Goal: Task Accomplishment & Management: Use online tool/utility

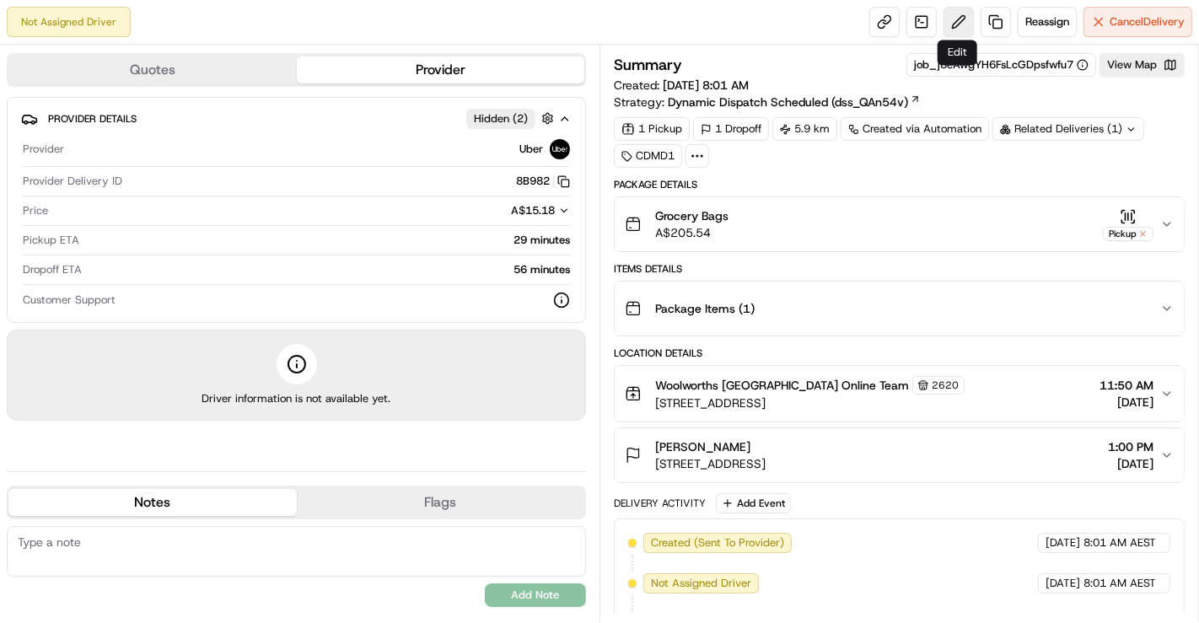
click at [958, 24] on button at bounding box center [959, 22] width 30 height 30
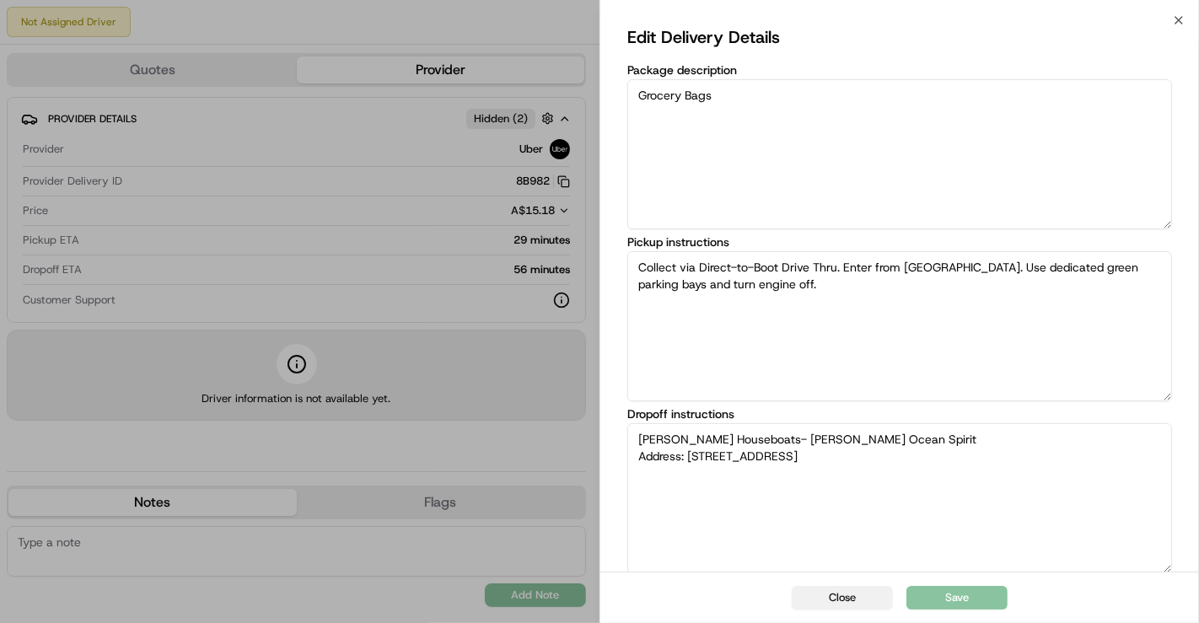
click at [854, 596] on button "Close" at bounding box center [842, 598] width 101 height 24
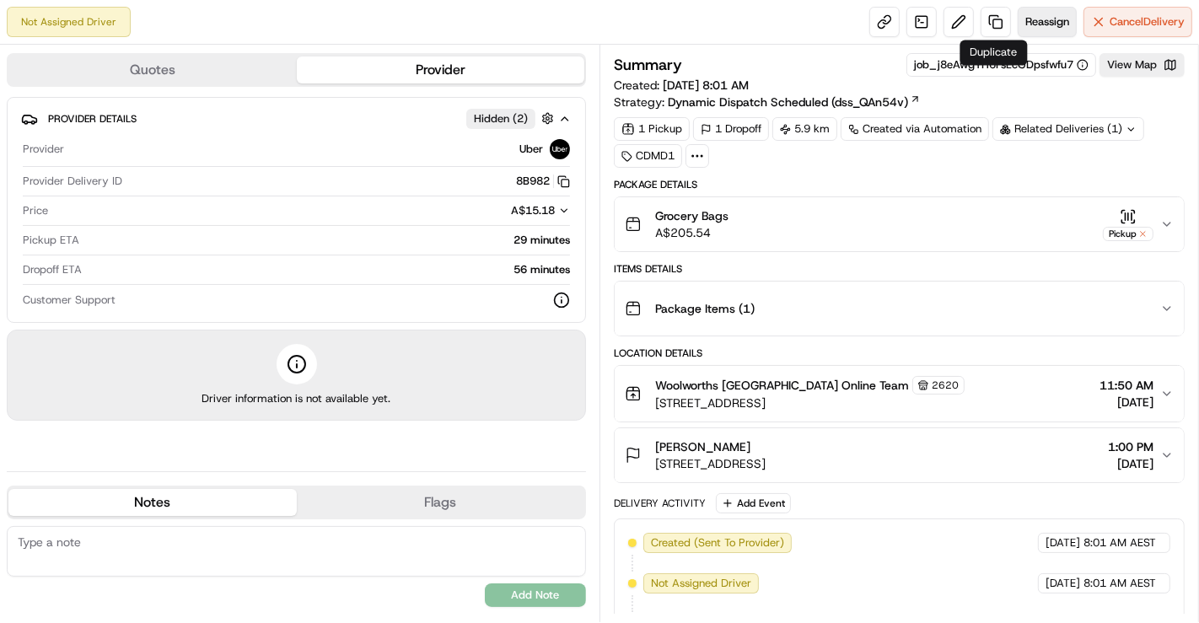
click at [1037, 21] on span "Reassign" at bounding box center [1048, 21] width 44 height 15
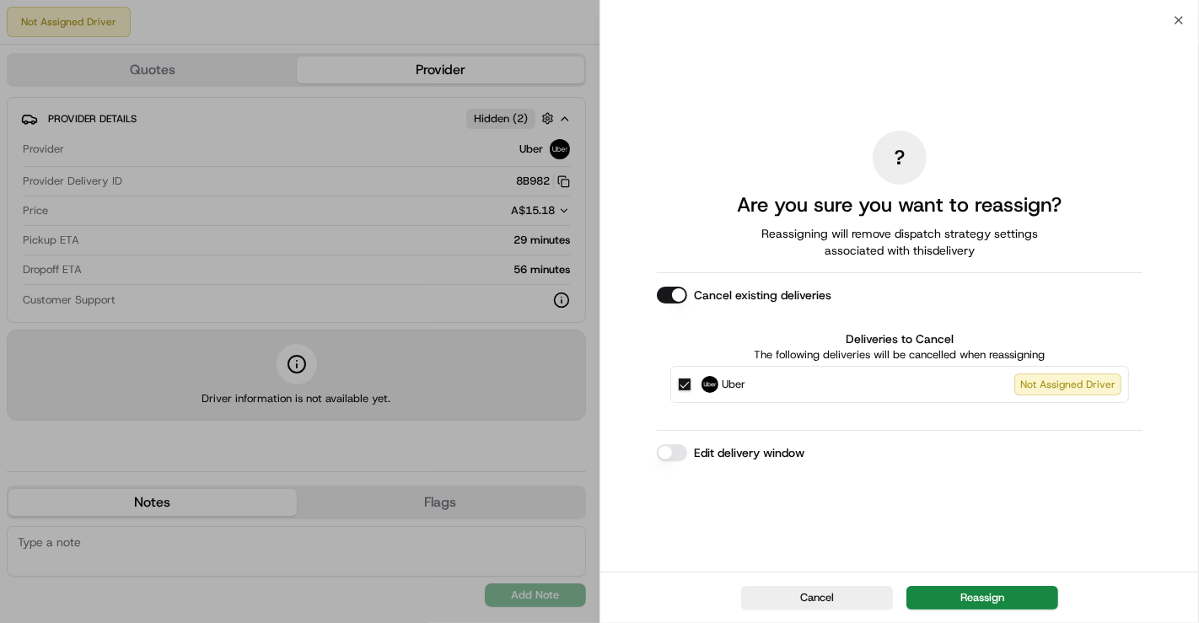
click at [670, 450] on button "Edit delivery window" at bounding box center [672, 453] width 30 height 17
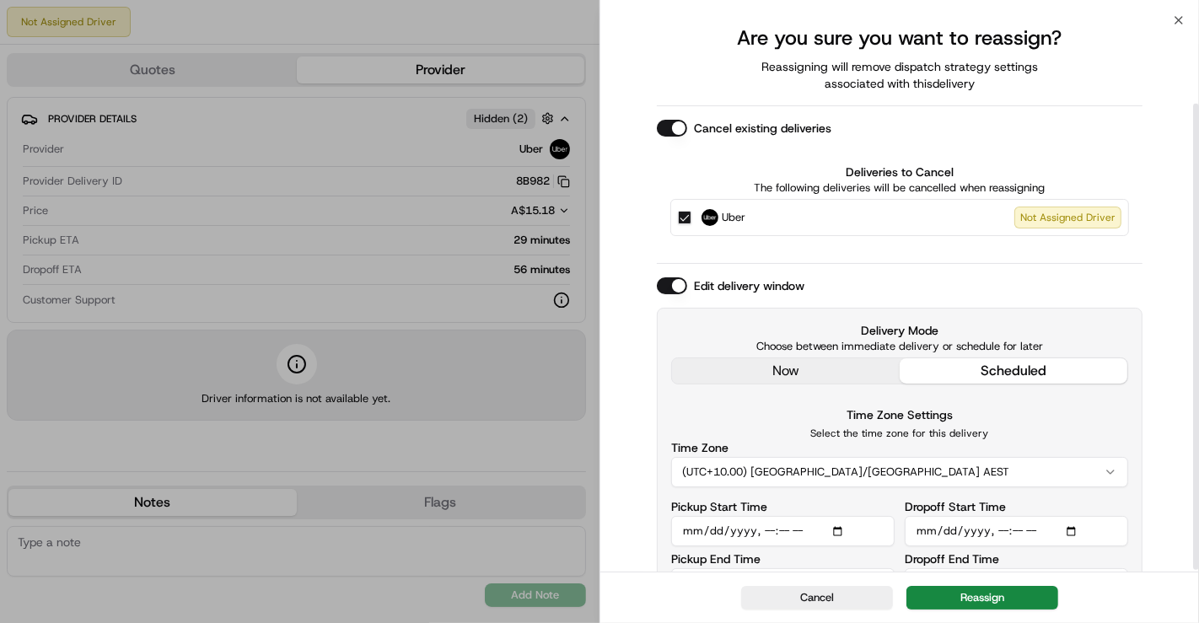
scroll to position [102, 0]
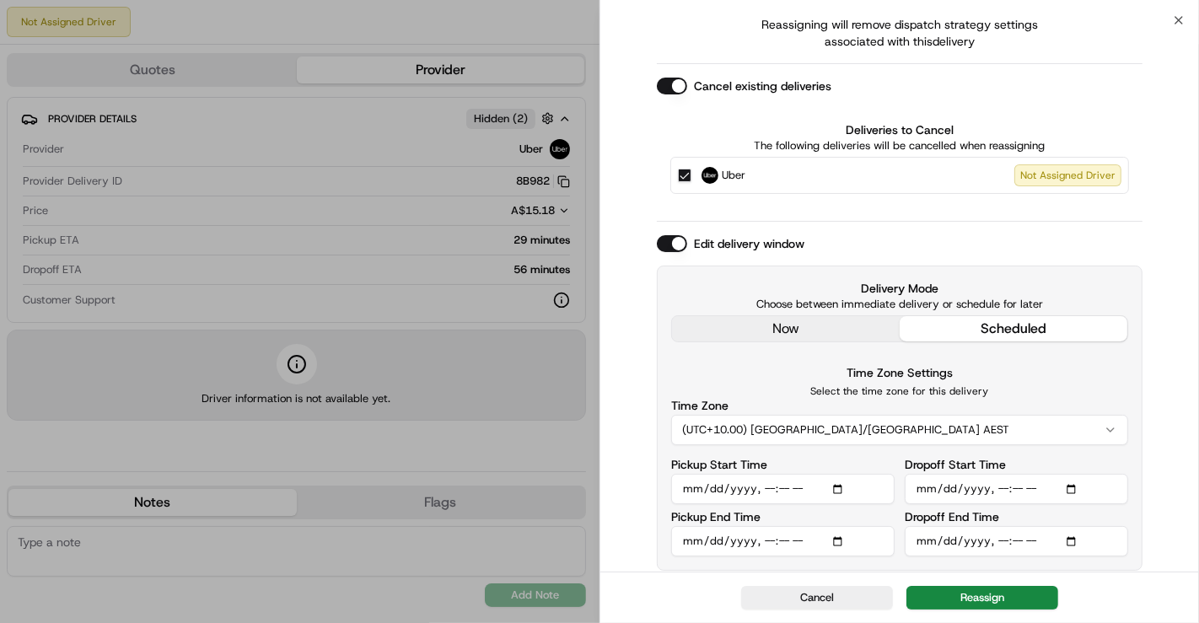
click at [836, 493] on input "Pickup Start Time" at bounding box center [783, 489] width 224 height 30
type input "2025-08-16T12:50"
click at [1048, 229] on div "? Are you sure you want to reassign? Reassigning will remove dispatch strategy …" at bounding box center [900, 246] width 486 height 649
click at [1077, 486] on input "Dropoff Start Time" at bounding box center [1017, 489] width 224 height 30
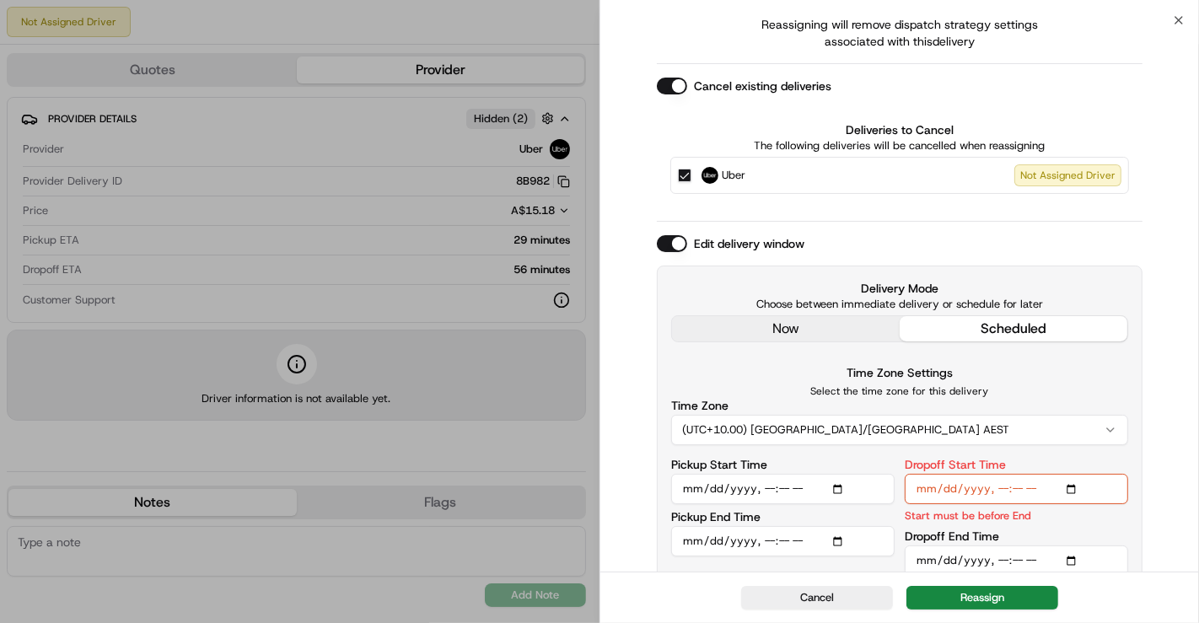
type input "2025-08-16T13:00"
drag, startPoint x: 1151, startPoint y: 224, endPoint x: 1134, endPoint y: 256, distance: 36.6
click at [1151, 224] on div "? Are you sure you want to reassign? Reassigning will remove dispatch strategy …" at bounding box center [900, 256] width 599 height 676
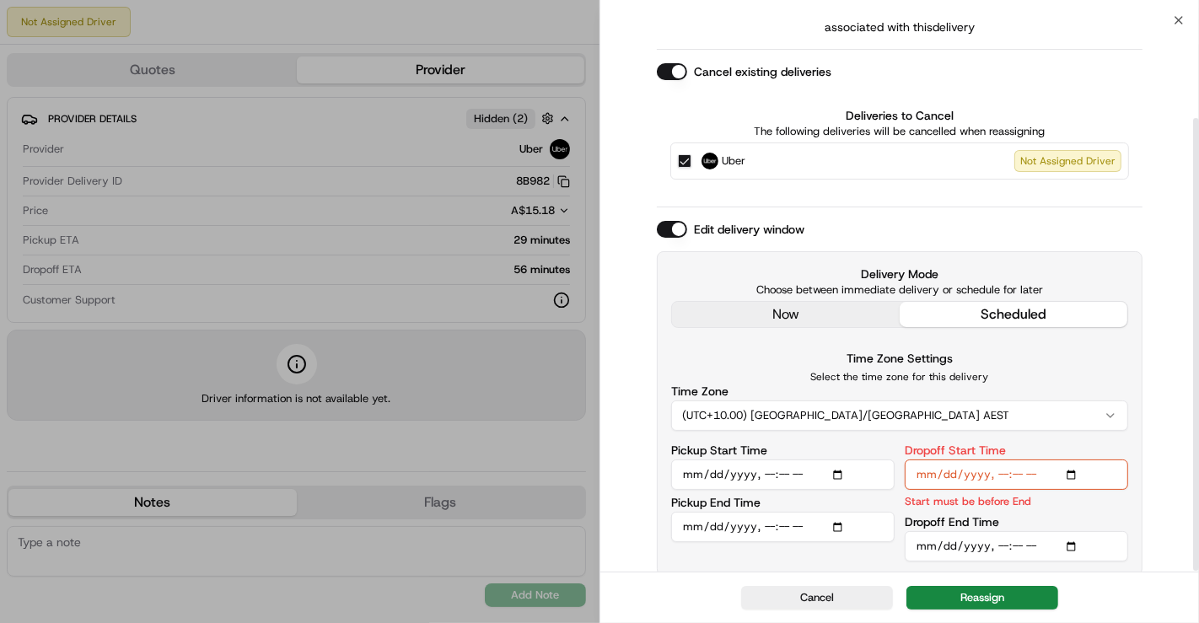
scroll to position [121, 0]
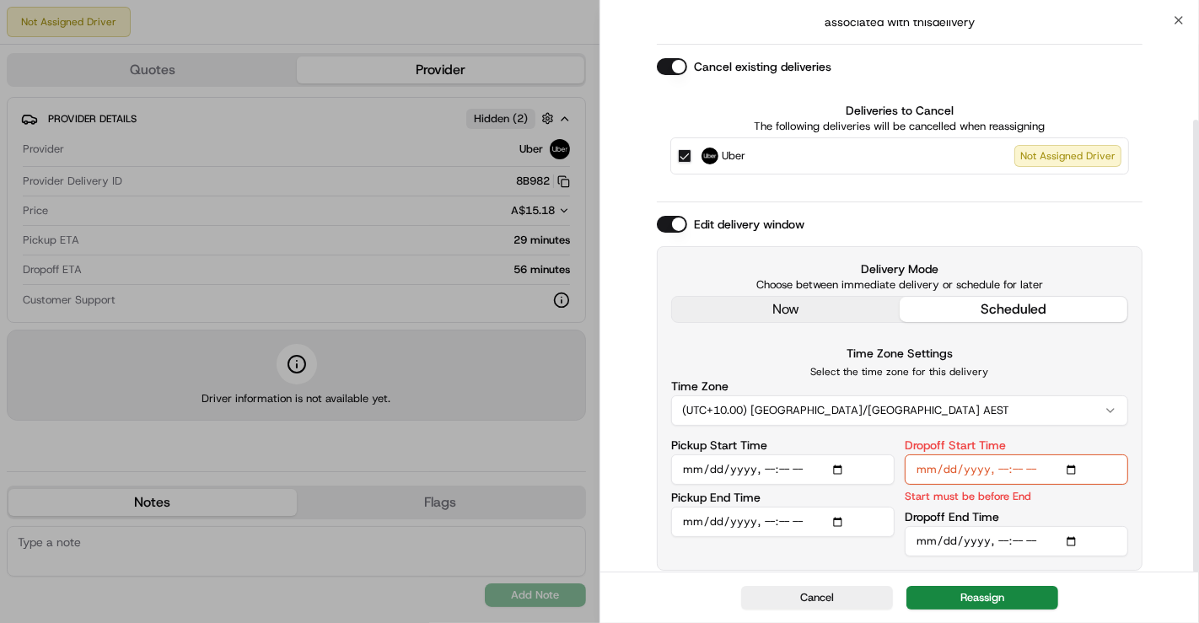
click at [1074, 540] on input "Dropoff End Time" at bounding box center [1017, 541] width 224 height 30
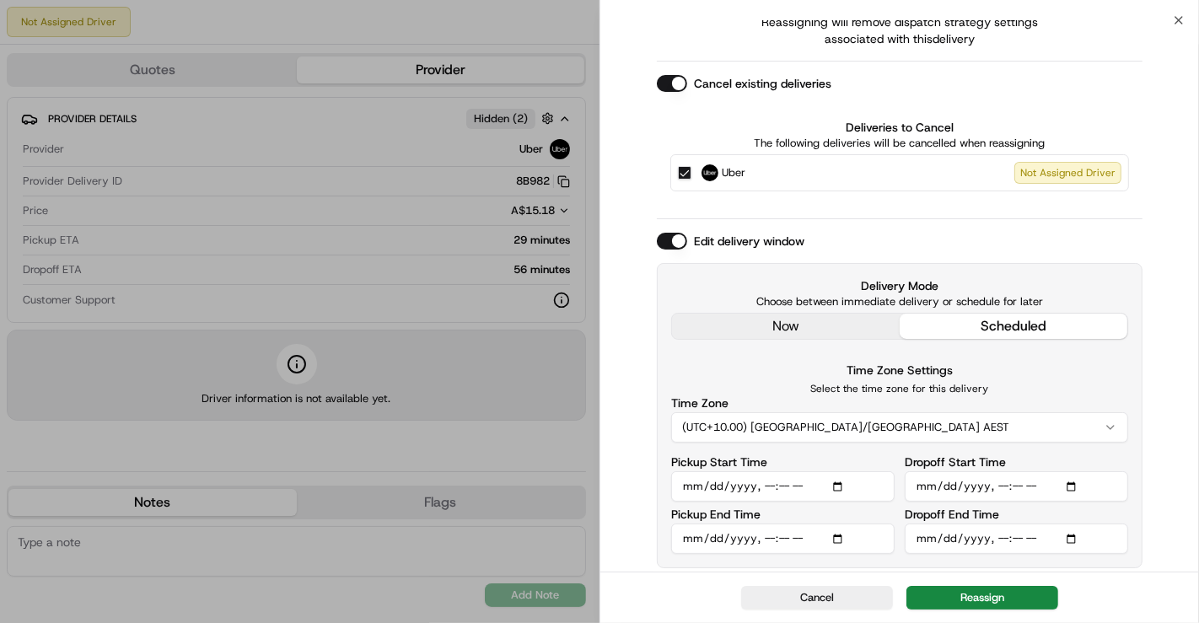
scroll to position [102, 0]
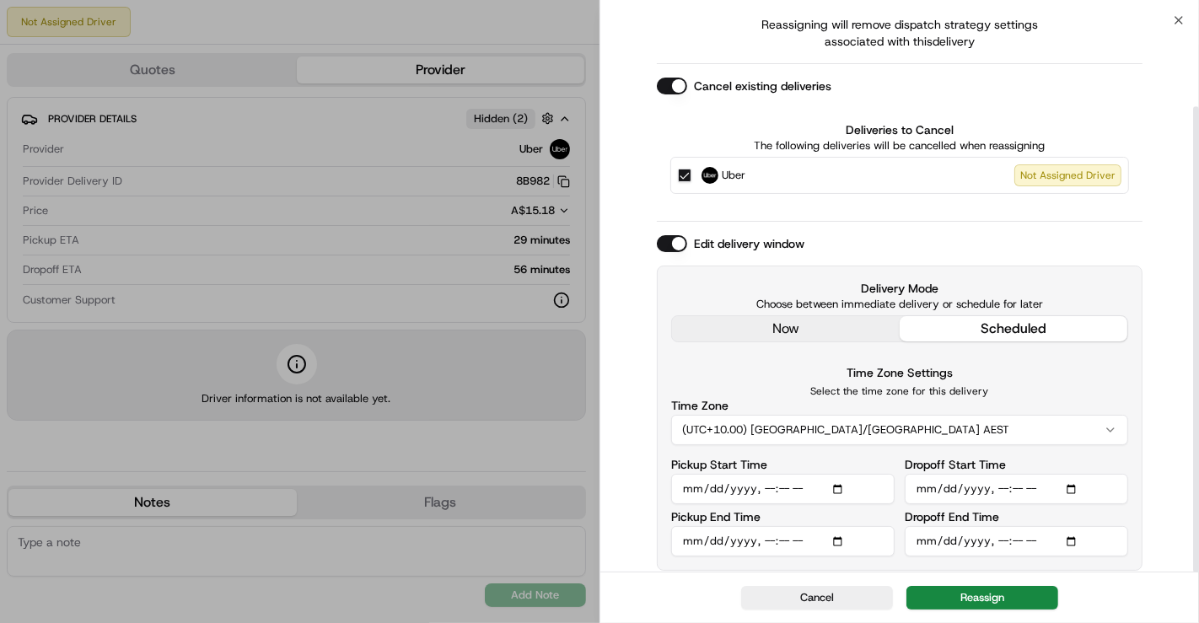
type input "2025-08-16T14:00"
click at [1148, 234] on div "? Are you sure you want to reassign? Reassigning will remove dispatch strategy …" at bounding box center [900, 246] width 599 height 656
click at [841, 488] on input "Pickup Start Time" at bounding box center [783, 489] width 224 height 30
type input "2025-08-16T13:50"
drag, startPoint x: 1034, startPoint y: 240, endPoint x: 1037, endPoint y: 250, distance: 9.9
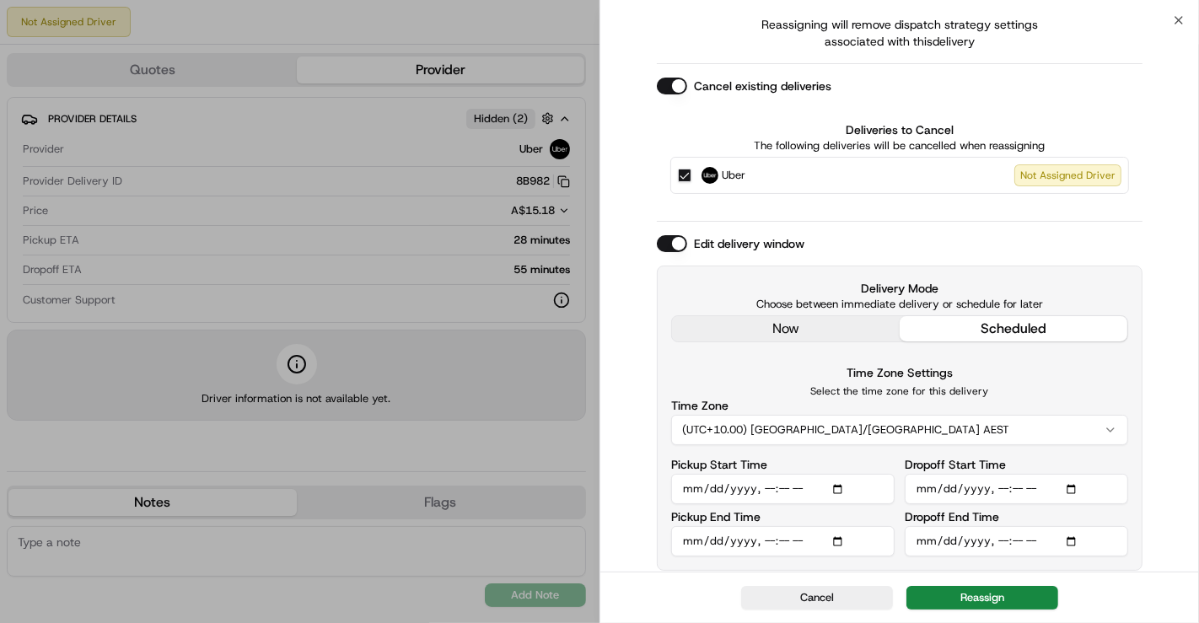
click at [1035, 240] on div "Edit delivery window" at bounding box center [900, 243] width 486 height 17
click at [1077, 487] on input "Dropoff Start Time" at bounding box center [1017, 489] width 224 height 30
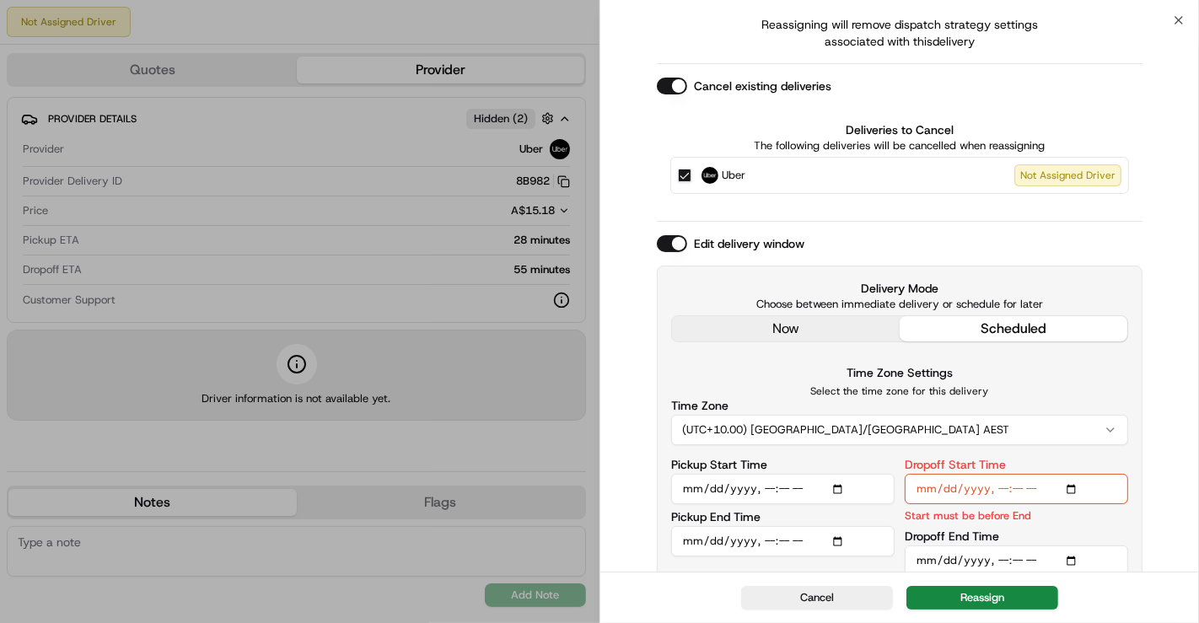
type input "2025-08-16T14:00"
click at [1074, 563] on input "Dropoff End Time" at bounding box center [1017, 561] width 224 height 30
click at [1172, 326] on div "? Are you sure you want to reassign? Reassigning will remove dispatch strategy …" at bounding box center [900, 256] width 599 height 676
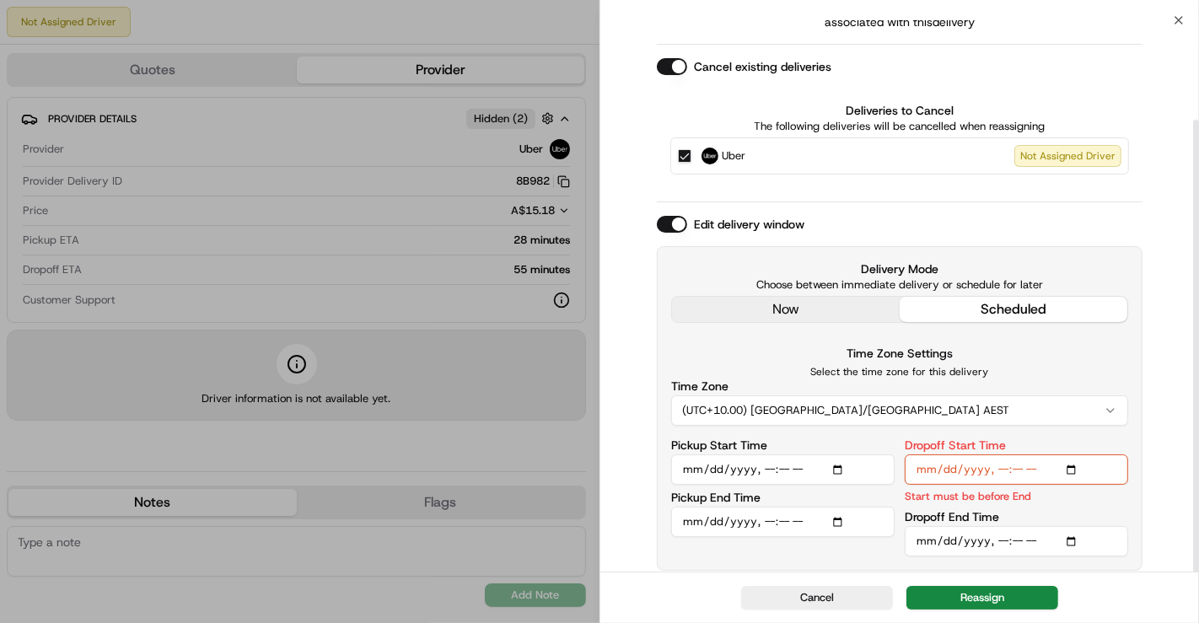
click at [1069, 540] on input "Dropoff End Time" at bounding box center [1017, 541] width 224 height 30
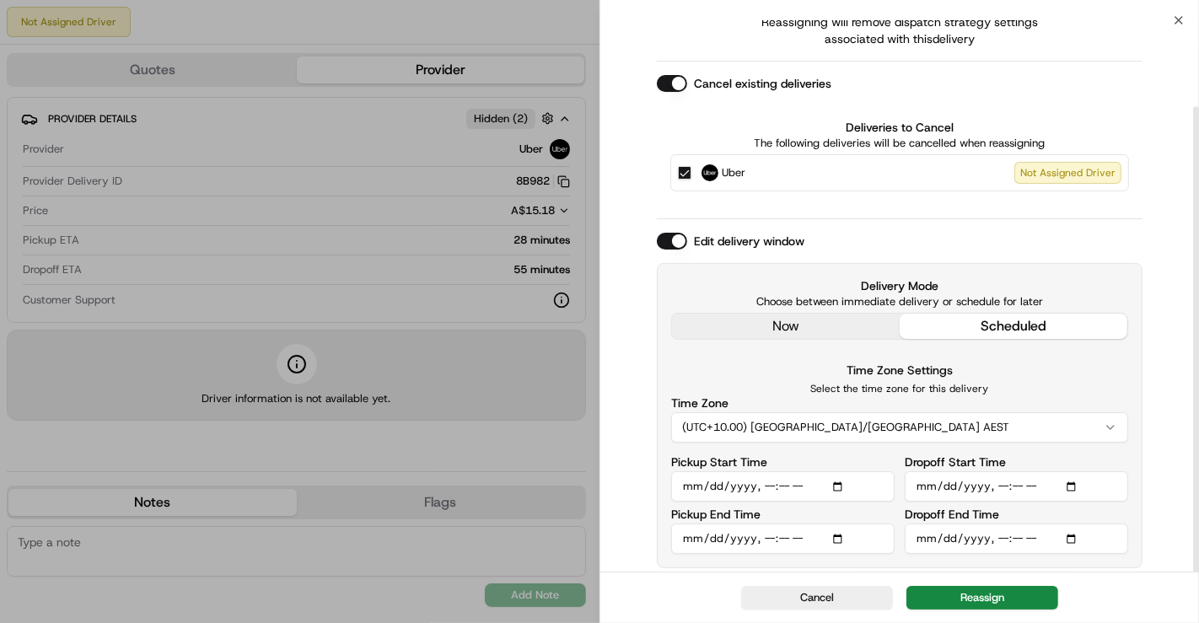
scroll to position [102, 0]
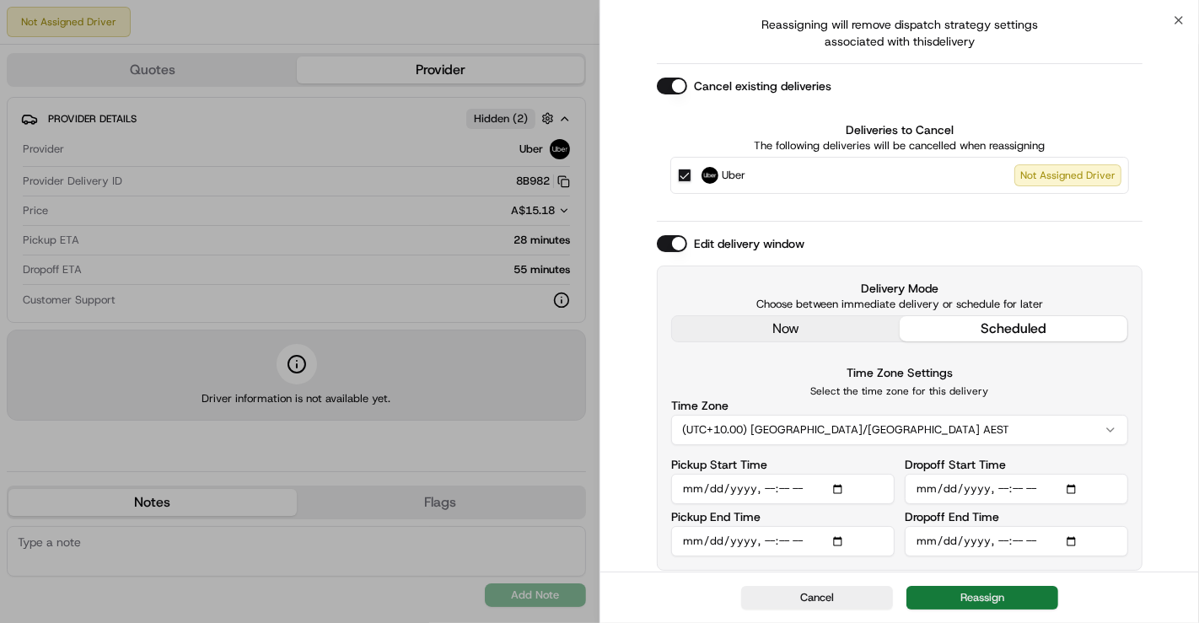
type input "2025-08-16T15:00"
click at [1017, 602] on button "Reassign" at bounding box center [983, 598] width 152 height 24
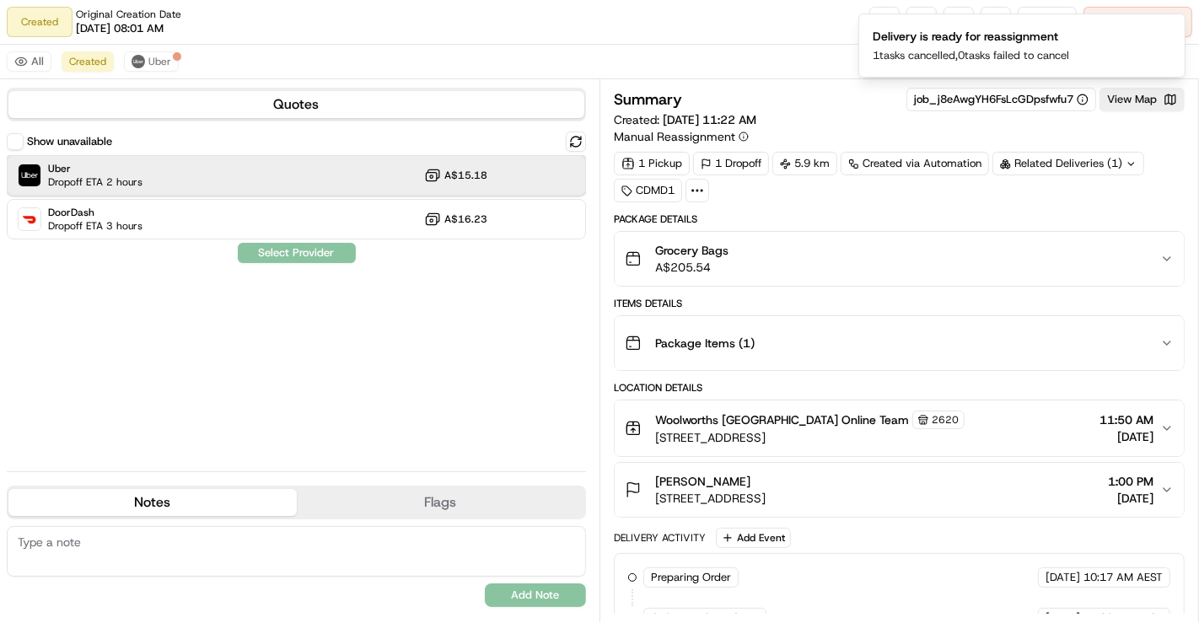
click at [266, 158] on div "Uber Dropoff ETA 2 hours A$15.18" at bounding box center [296, 175] width 579 height 40
click at [294, 259] on button "Assign Provider" at bounding box center [297, 253] width 120 height 20
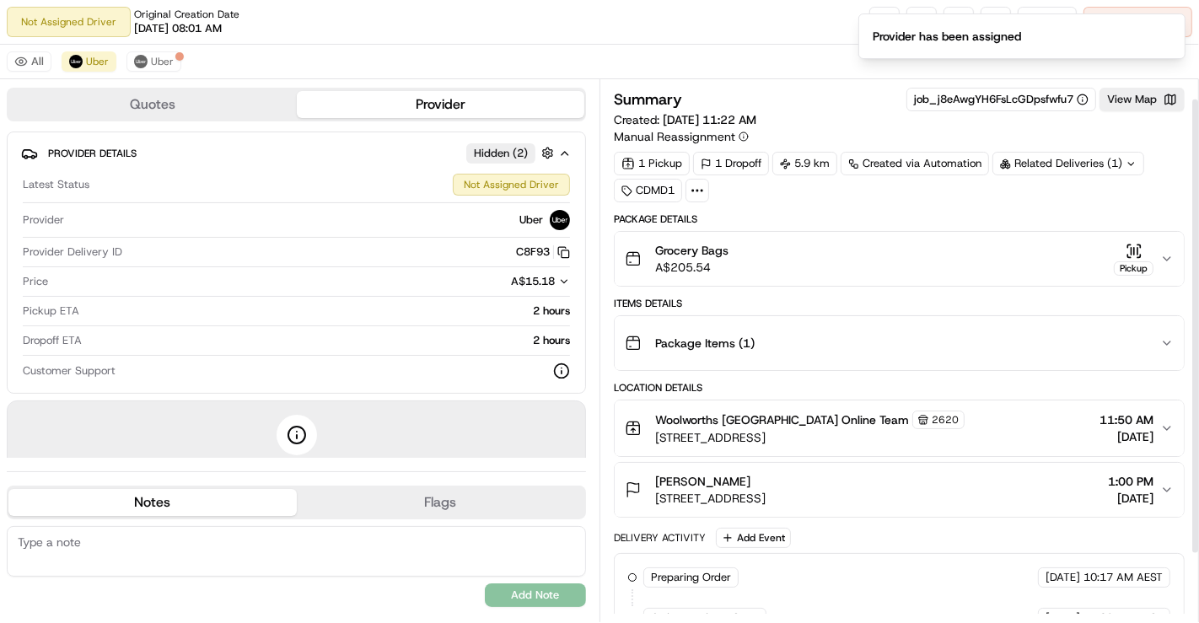
scroll to position [103, 0]
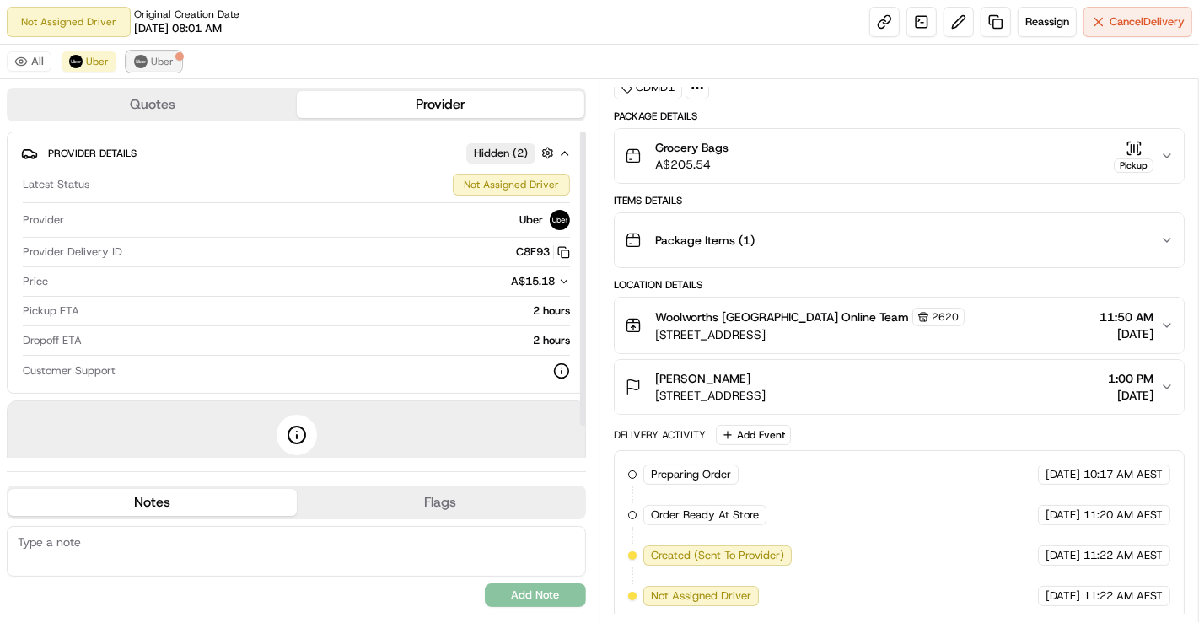
click at [152, 55] on span "Uber" at bounding box center [162, 61] width 23 height 13
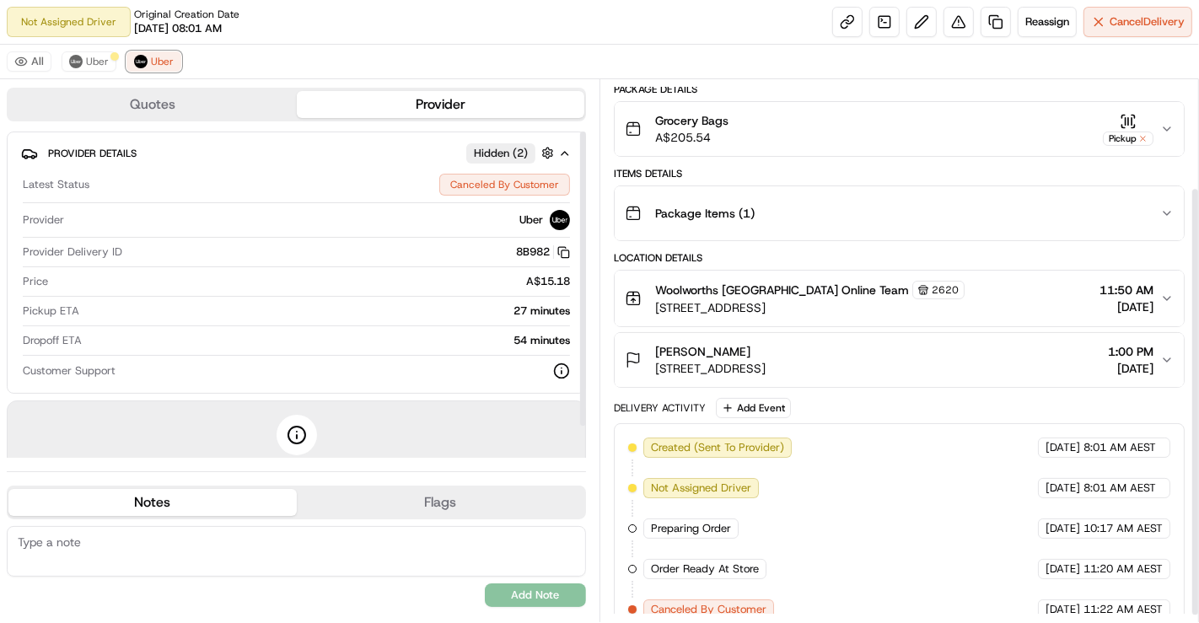
scroll to position [143, 0]
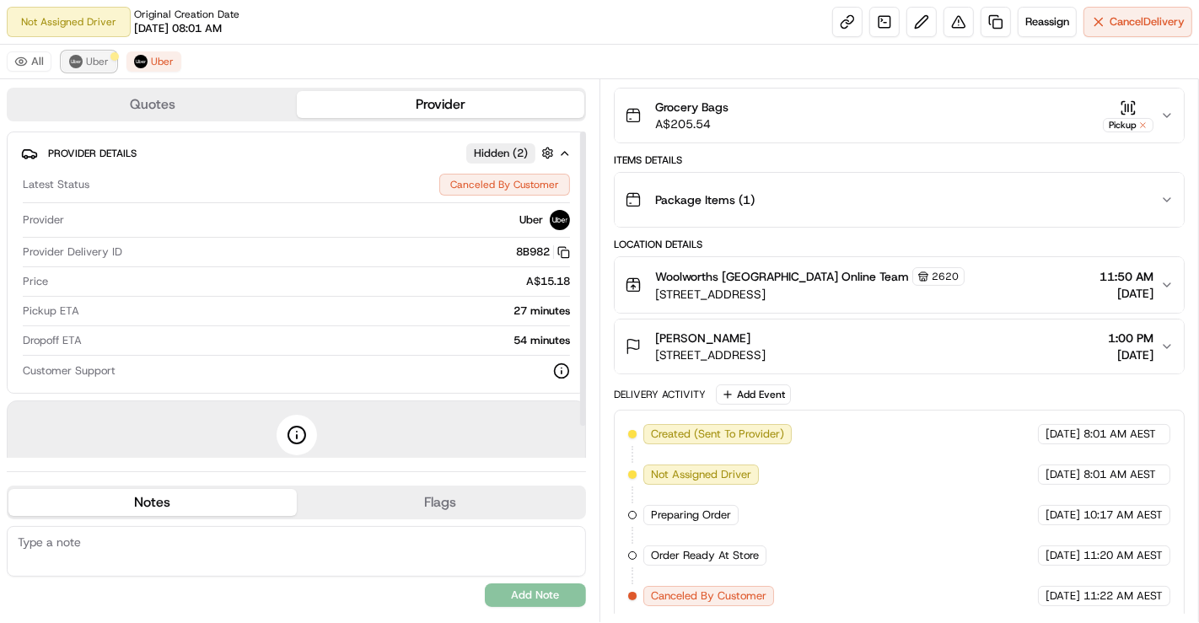
click at [82, 59] on button "Uber" at bounding box center [89, 61] width 55 height 20
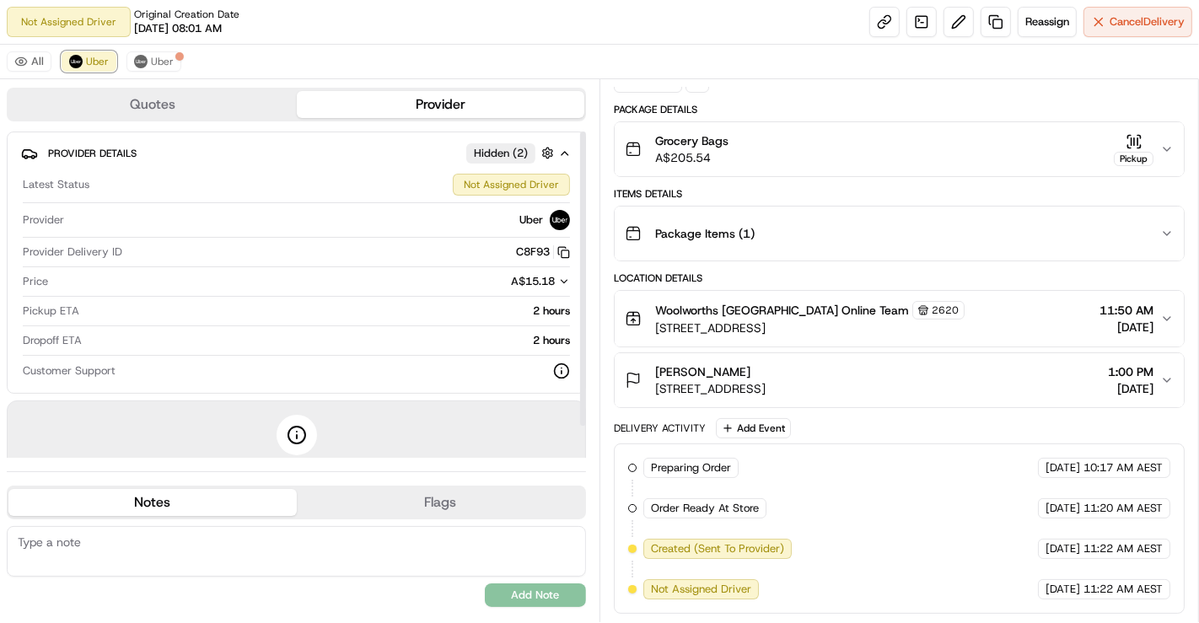
scroll to position [103, 0]
